Goal: Find specific page/section: Find specific page/section

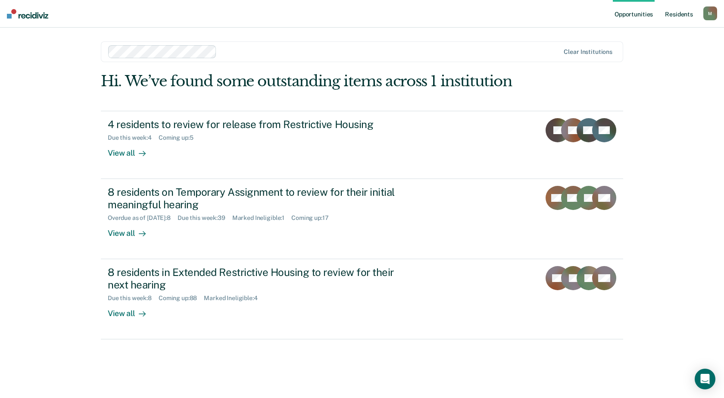
click at [678, 16] on link "Resident s" at bounding box center [678, 14] width 31 height 28
